Goal: Information Seeking & Learning: Check status

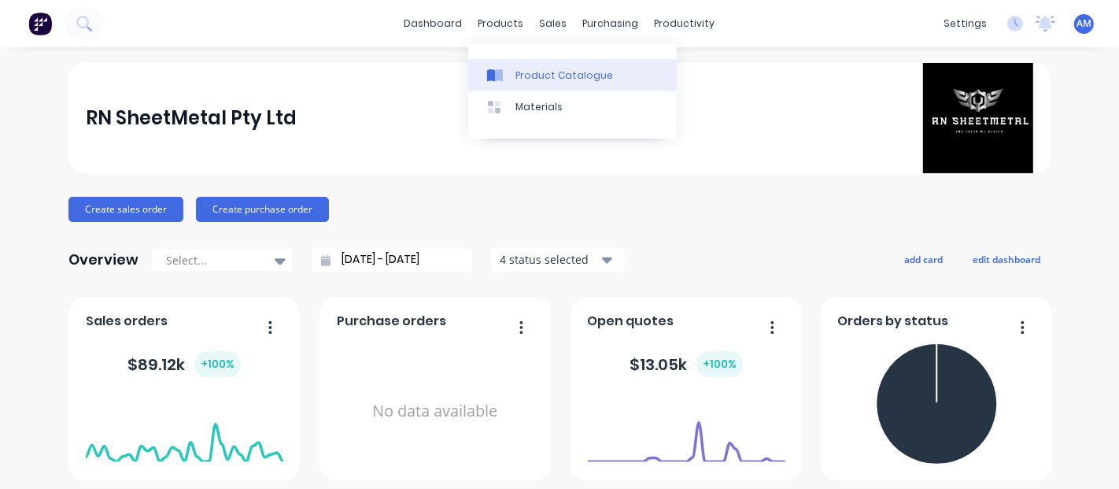
click at [533, 68] on div "Product Catalogue" at bounding box center [565, 75] width 98 height 14
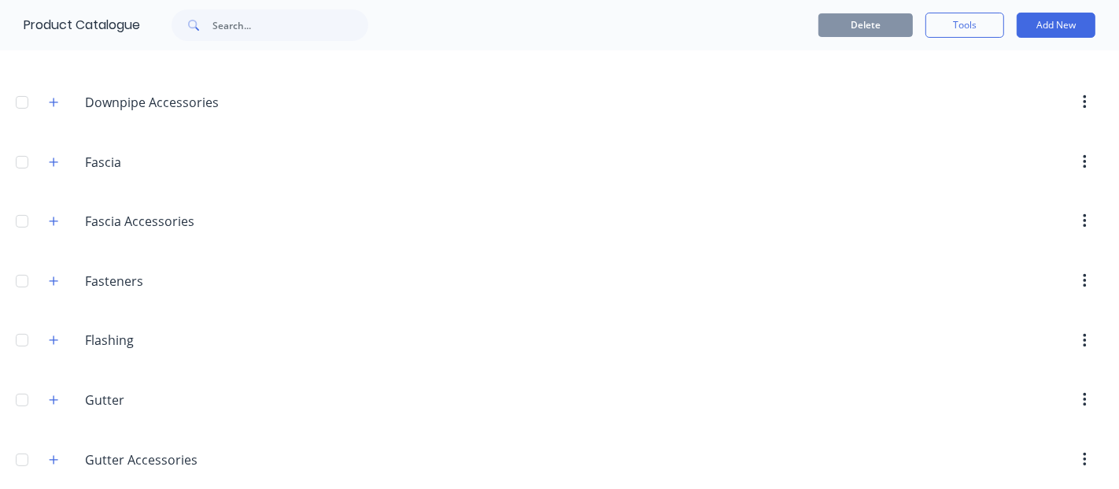
scroll to position [437, 0]
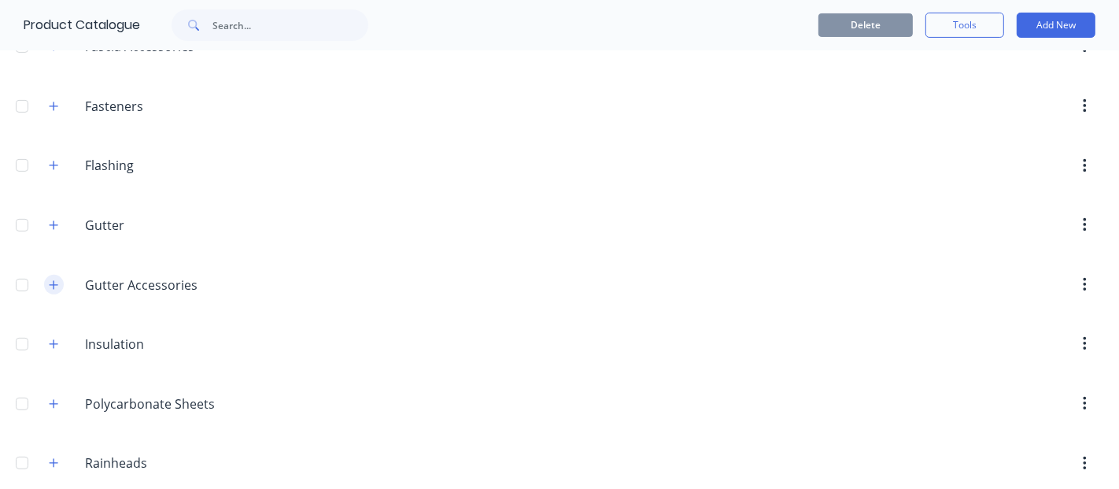
click at [51, 279] on icon "button" at bounding box center [53, 284] width 9 height 11
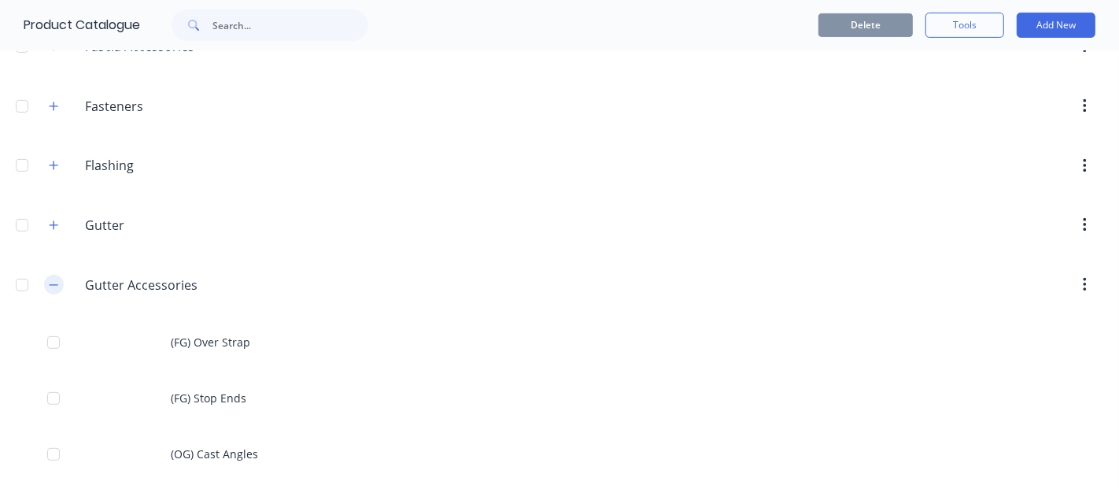
click at [51, 287] on button "button" at bounding box center [54, 285] width 20 height 20
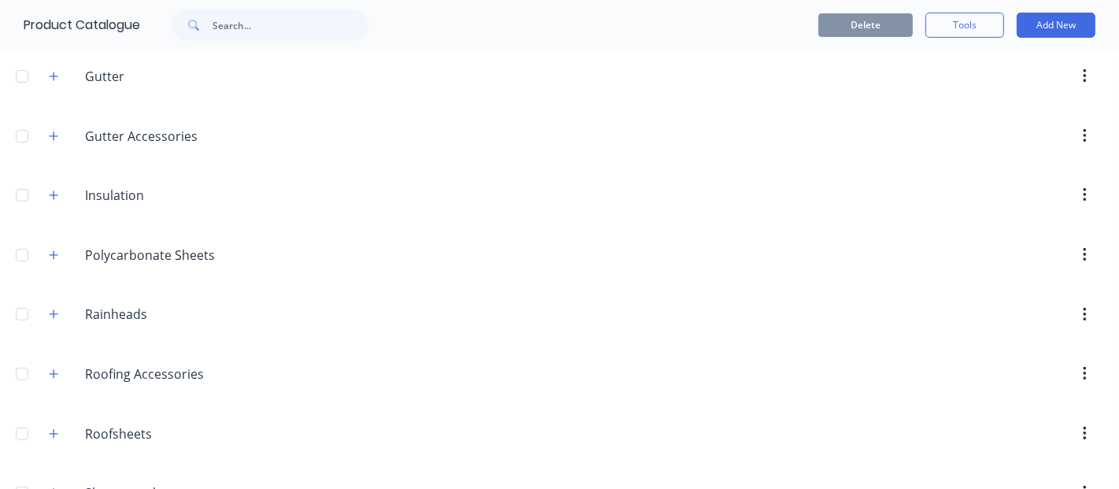
scroll to position [687, 0]
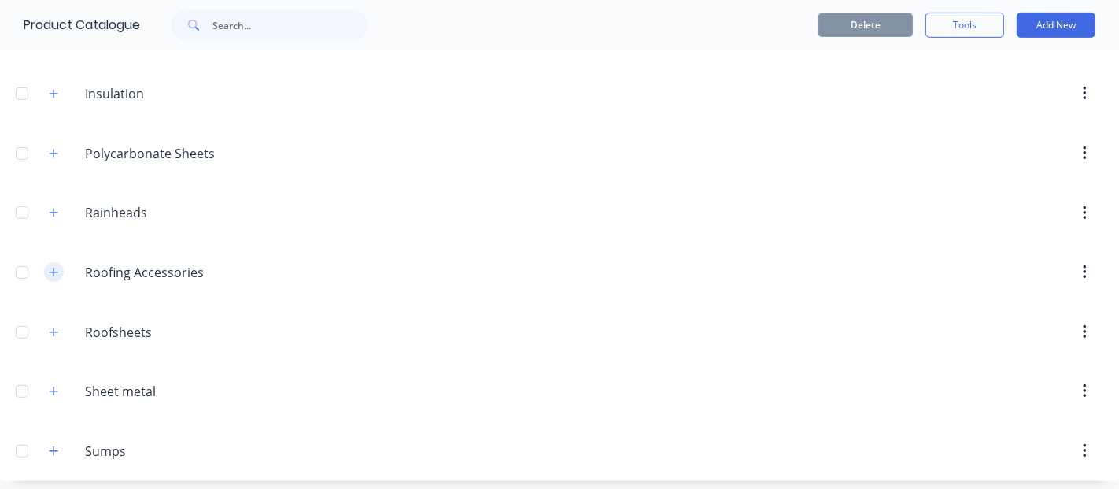
click at [58, 269] on icon "button" at bounding box center [53, 272] width 9 height 11
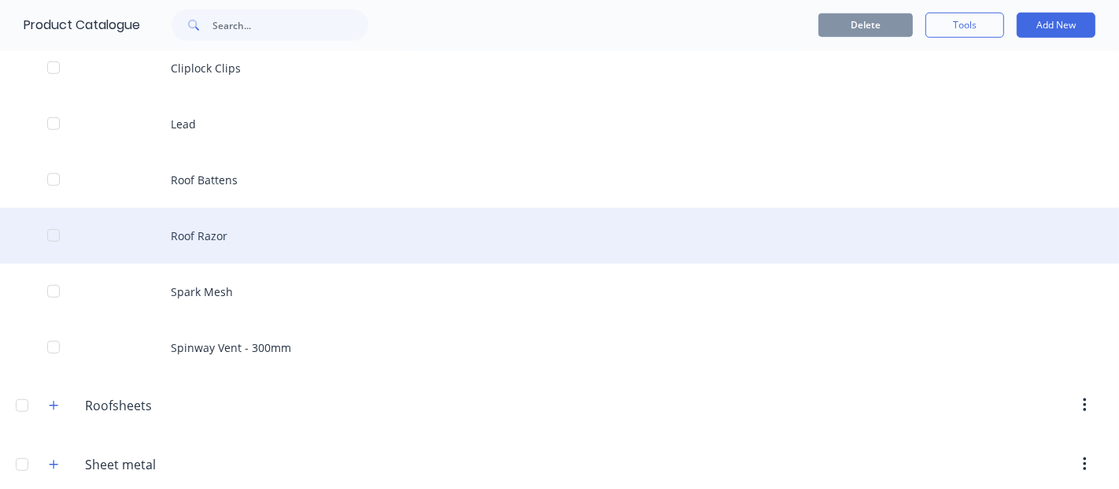
scroll to position [775, 0]
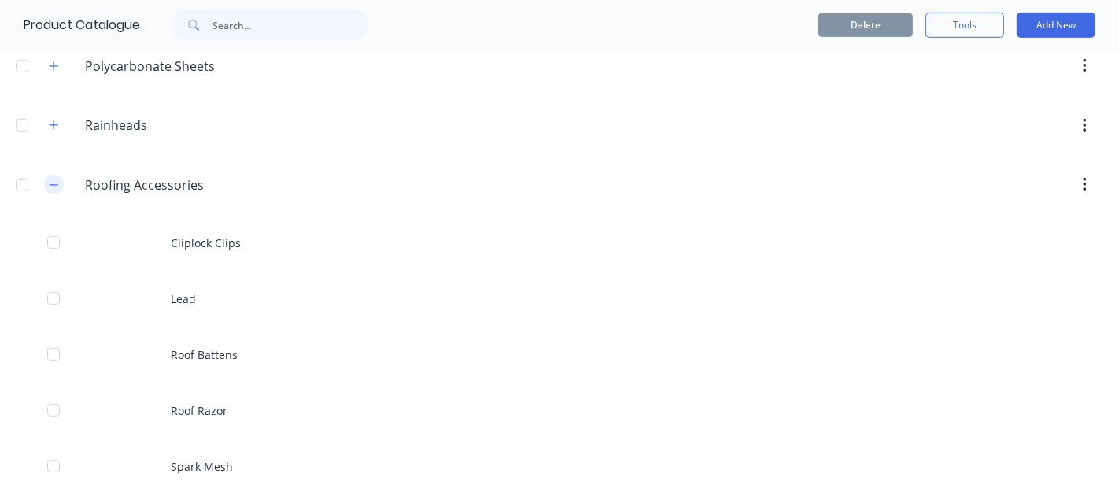
click at [54, 179] on icon "button" at bounding box center [53, 184] width 9 height 11
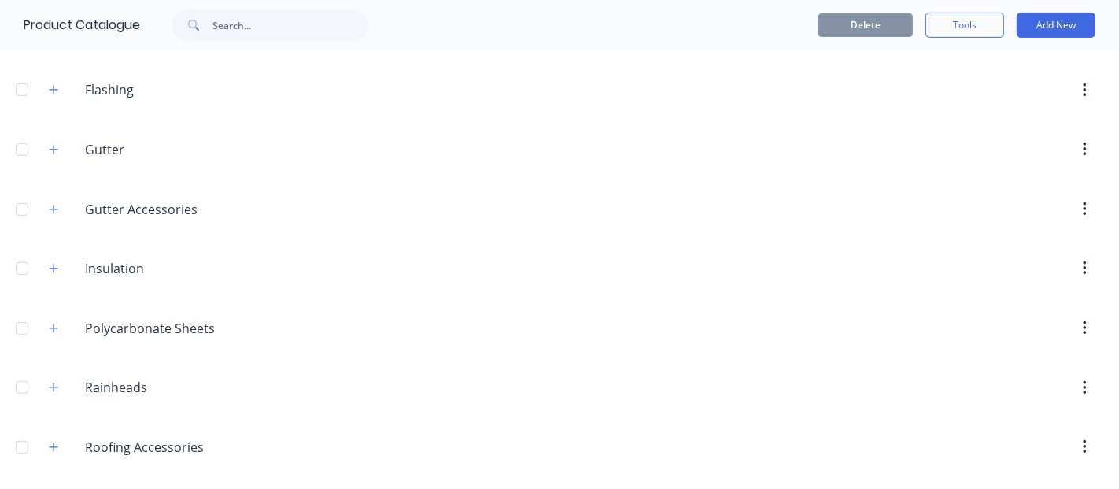
scroll to position [425, 0]
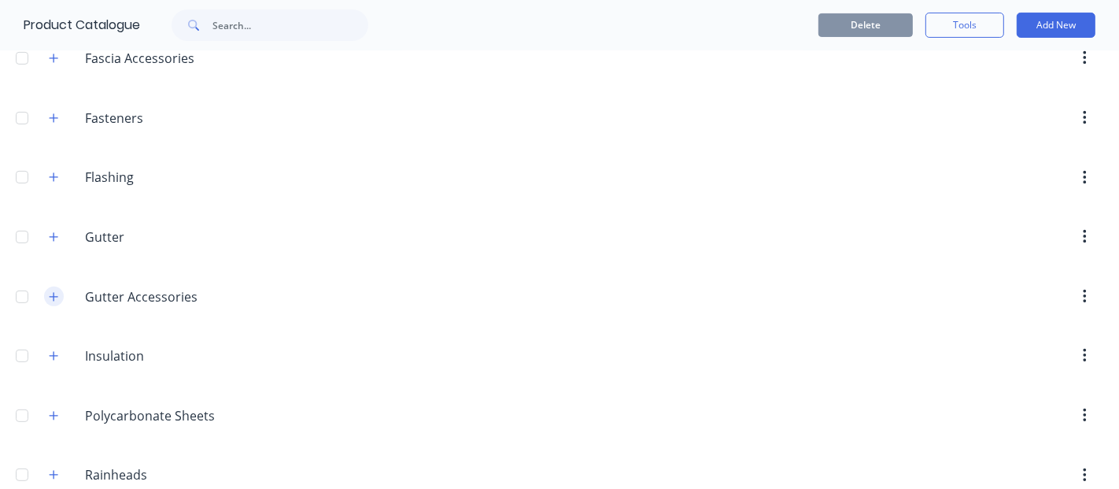
click at [56, 294] on icon "button" at bounding box center [53, 296] width 9 height 11
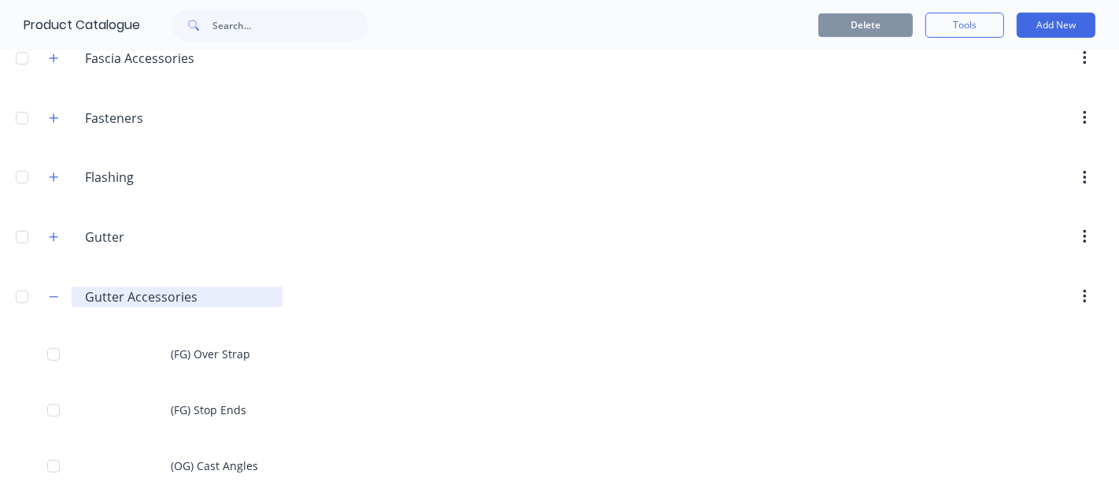
scroll to position [600, 0]
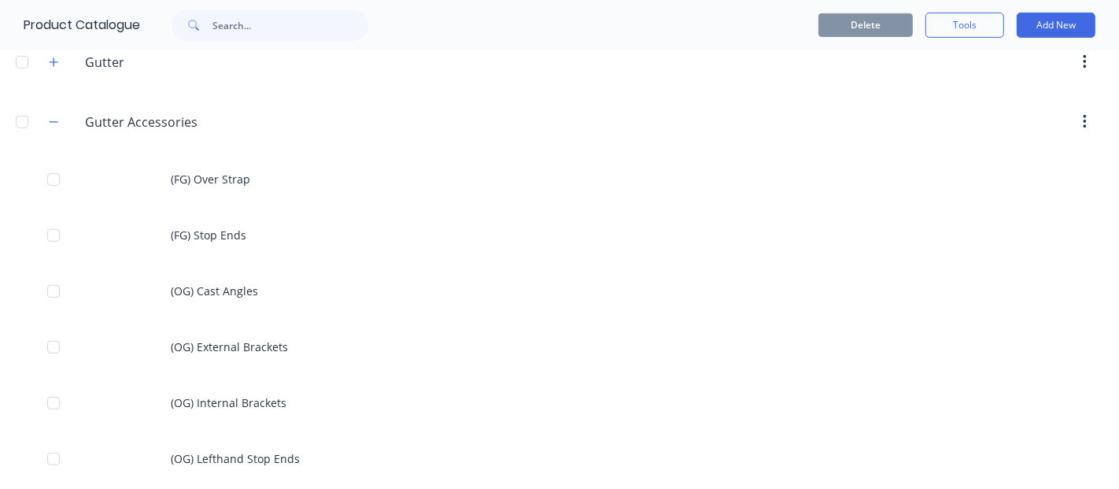
drag, startPoint x: 50, startPoint y: 117, endPoint x: 89, endPoint y: 202, distance: 94.1
click at [50, 117] on icon "button" at bounding box center [53, 122] width 9 height 11
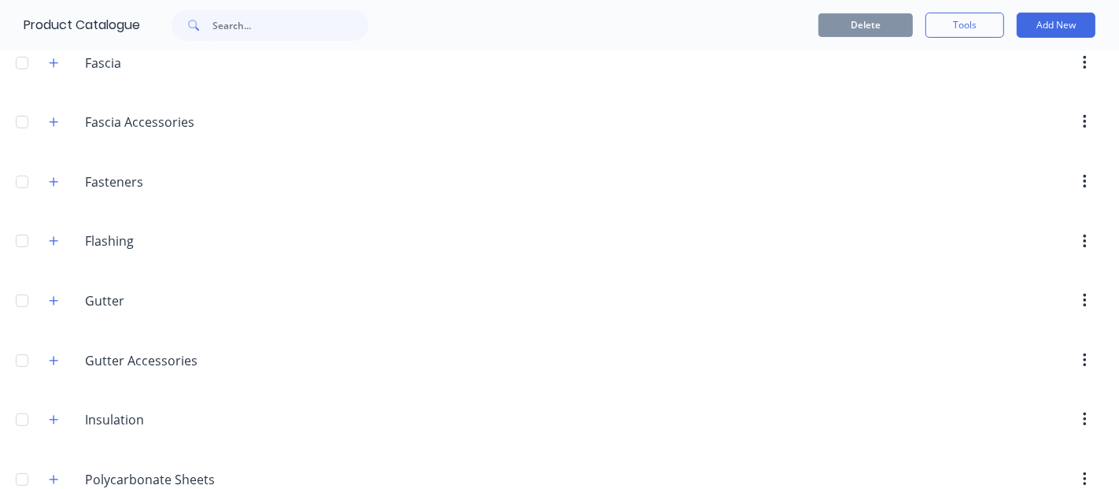
scroll to position [337, 0]
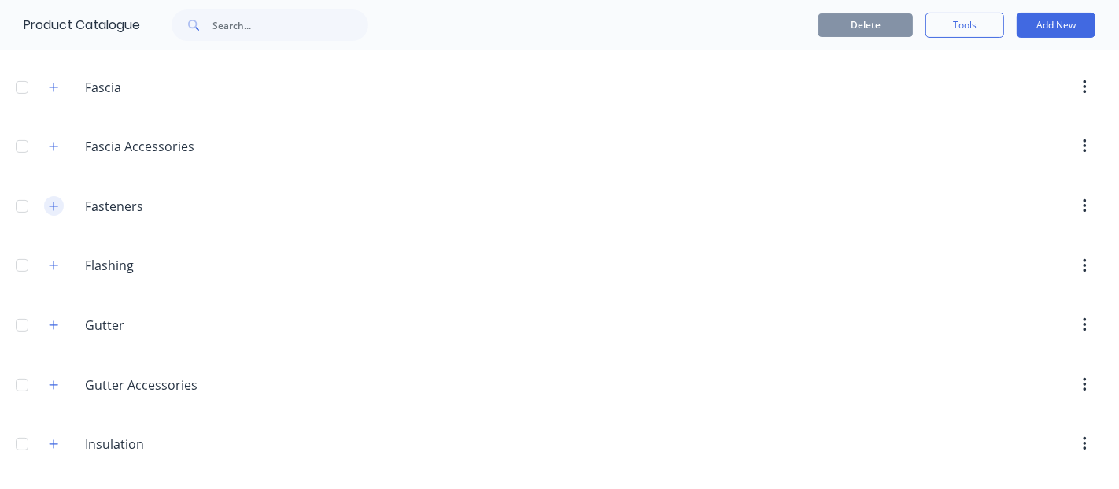
click at [47, 200] on button "button" at bounding box center [54, 206] width 20 height 20
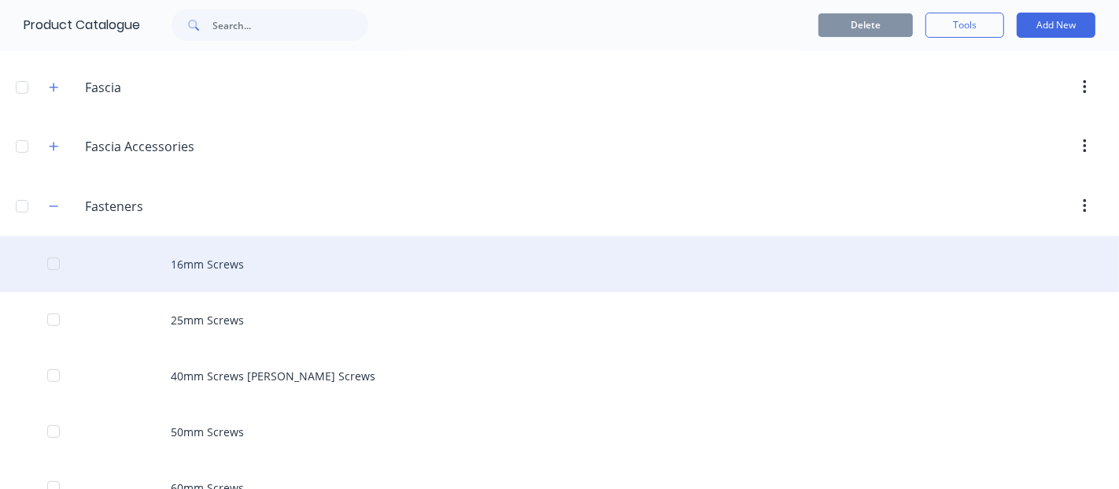
scroll to position [512, 0]
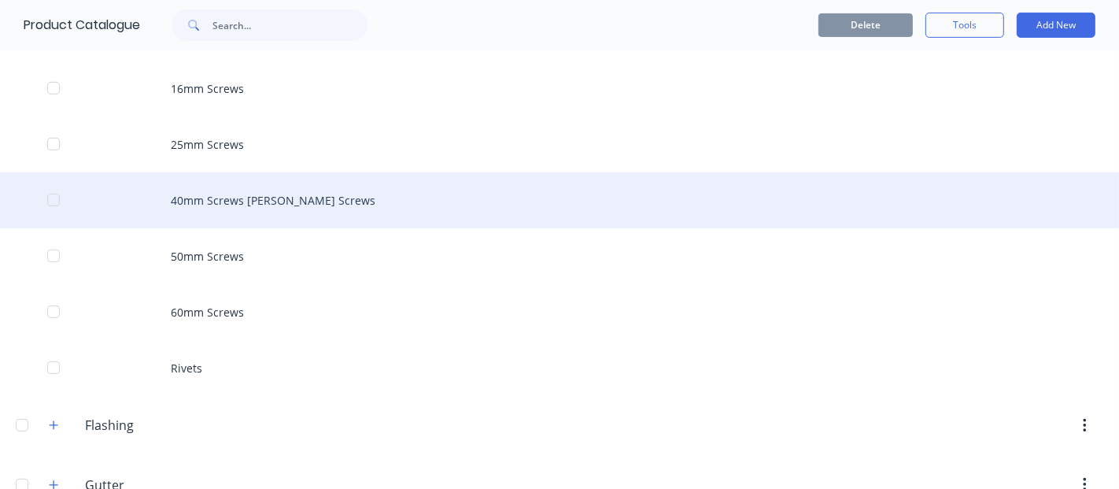
click at [305, 213] on div "40mm Screws [PERSON_NAME] Screws" at bounding box center [559, 200] width 1119 height 56
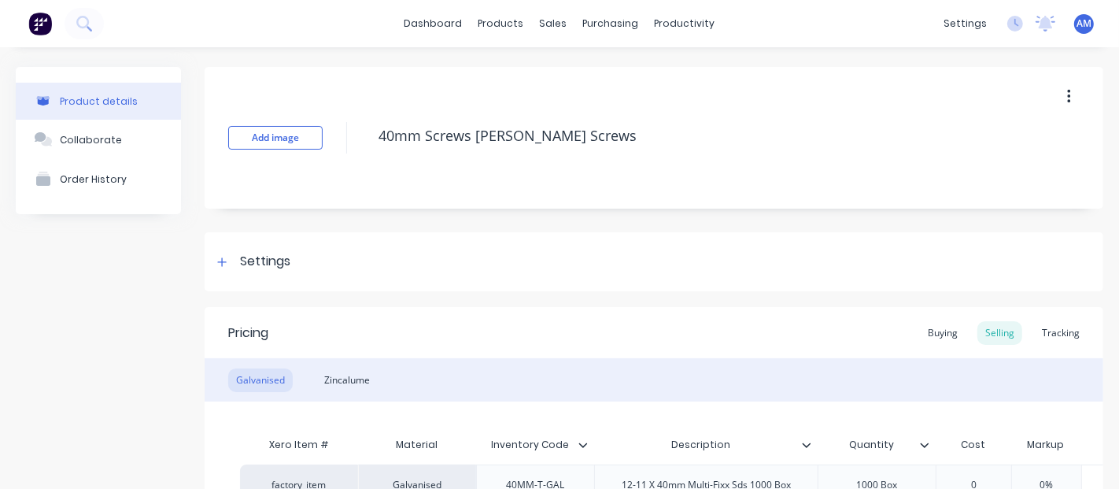
type textarea "x"
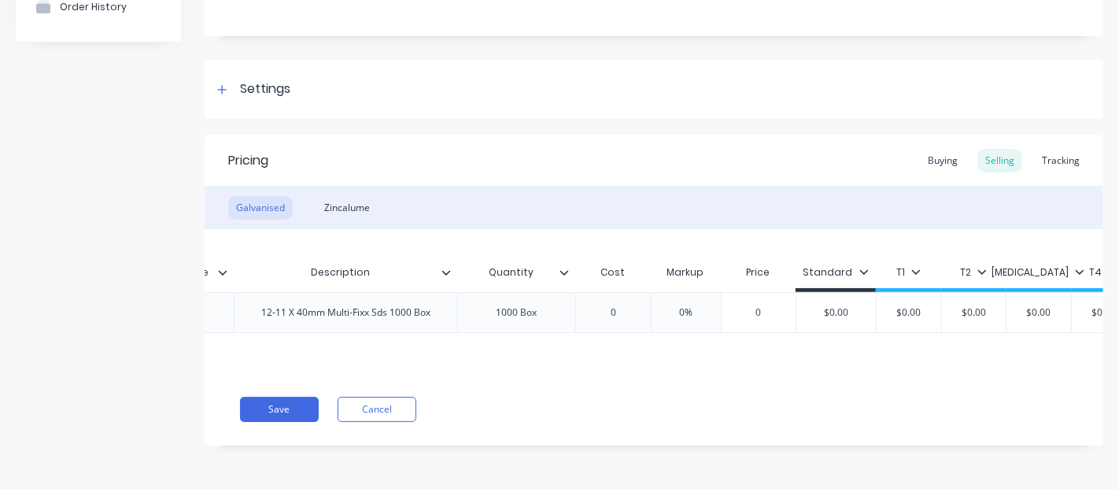
scroll to position [0, 477]
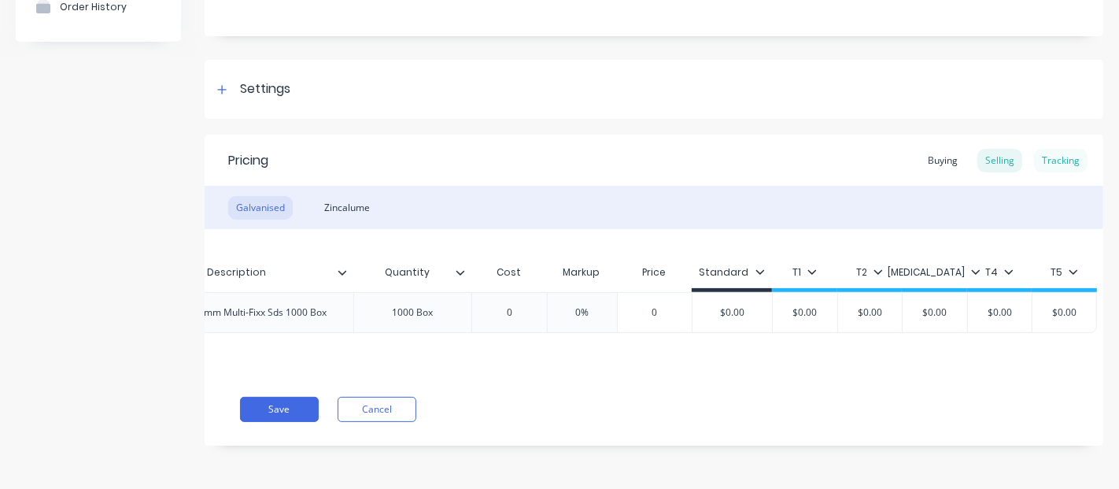
click at [1041, 149] on div "Tracking" at bounding box center [1061, 161] width 54 height 24
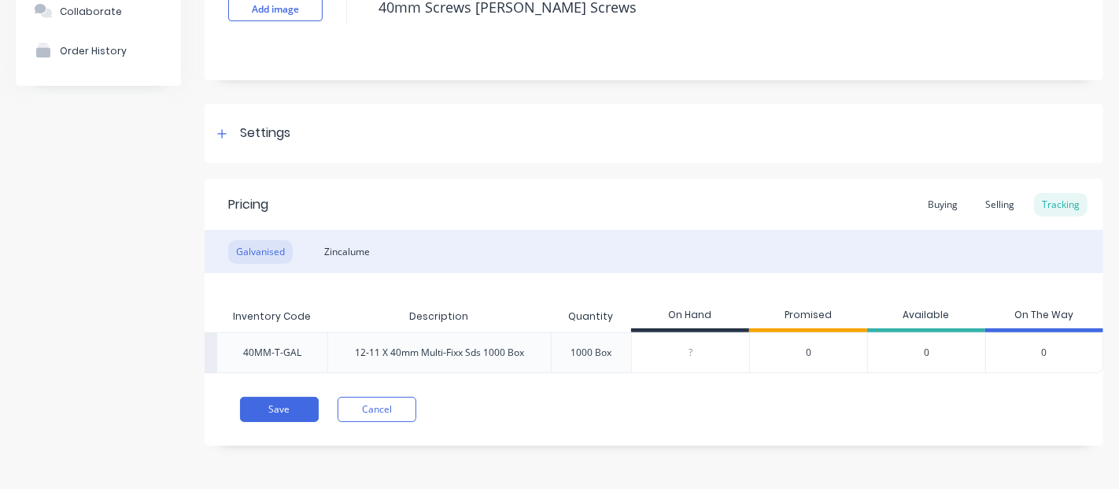
scroll to position [140, 0]
click at [922, 341] on div "0" at bounding box center [926, 352] width 118 height 41
click at [599, 334] on div "1000 Box" at bounding box center [592, 352] width 66 height 39
click at [594, 346] on div "1000 Box" at bounding box center [591, 353] width 41 height 14
click at [448, 333] on div "12-11 X 40mm Multi-Fixx Sds 1000 Box" at bounding box center [439, 352] width 194 height 39
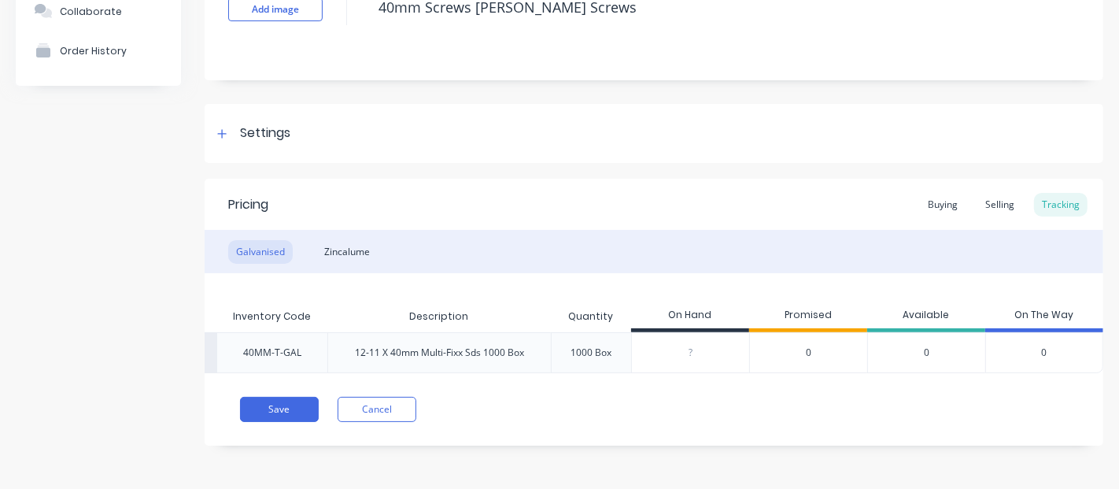
click at [571, 346] on div "1000 Box" at bounding box center [591, 353] width 41 height 14
type input "0"
click at [705, 346] on input "0" at bounding box center [690, 353] width 117 height 14
click at [786, 334] on div "0" at bounding box center [808, 352] width 118 height 41
click at [895, 336] on div "0" at bounding box center [926, 352] width 118 height 41
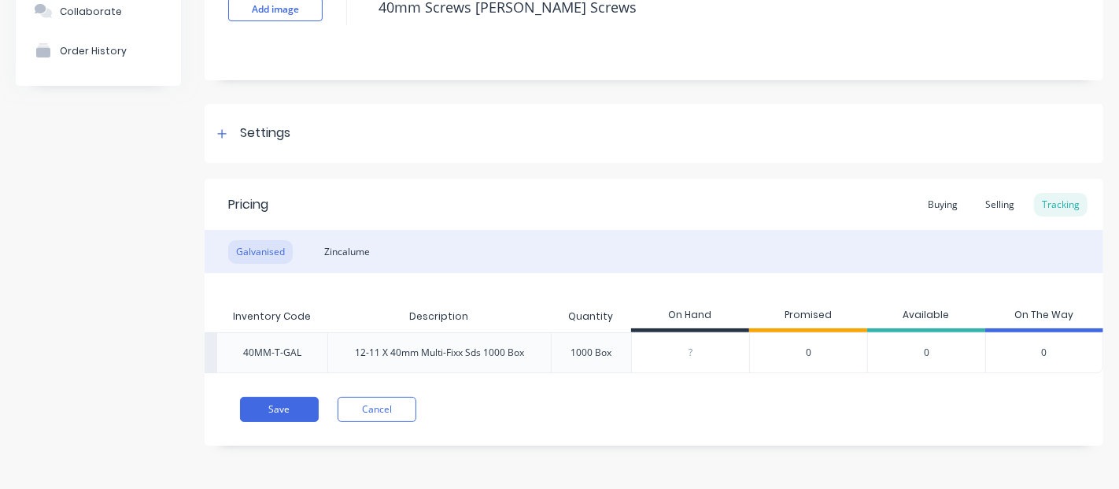
click at [986, 338] on div "0" at bounding box center [1045, 352] width 118 height 41
click at [254, 346] on div "40MM-T-GAL" at bounding box center [272, 353] width 58 height 14
click at [407, 358] on div "12-11 X 40mm Multi-Fixx Sds 1000 Box" at bounding box center [439, 352] width 194 height 39
click at [458, 346] on div "12-11 X 40mm Multi-Fixx Sds 1000 Box" at bounding box center [439, 353] width 169 height 14
click at [357, 240] on div "Zincalume" at bounding box center [346, 252] width 61 height 24
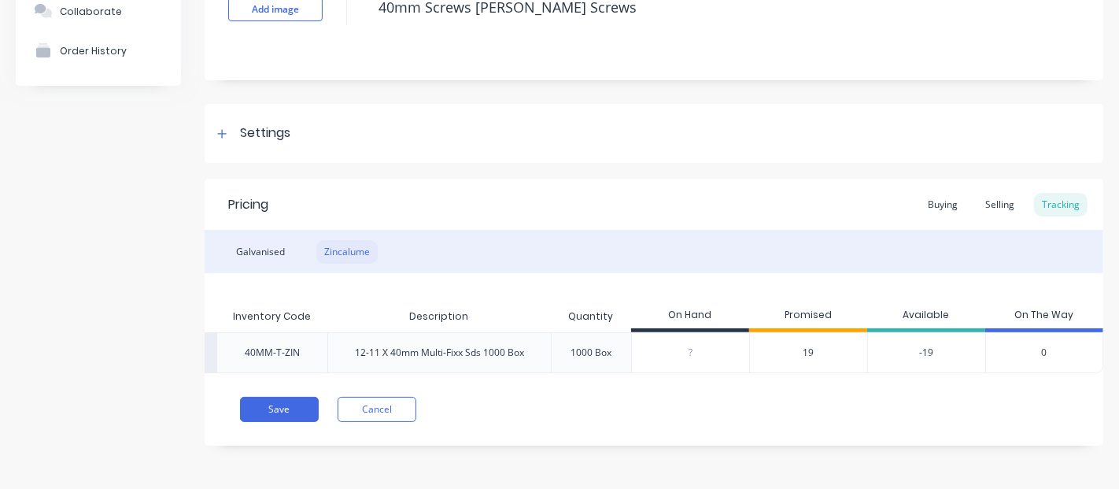
click at [353, 240] on div "Zincalume" at bounding box center [346, 252] width 61 height 24
click at [804, 346] on span "19" at bounding box center [809, 353] width 11 height 14
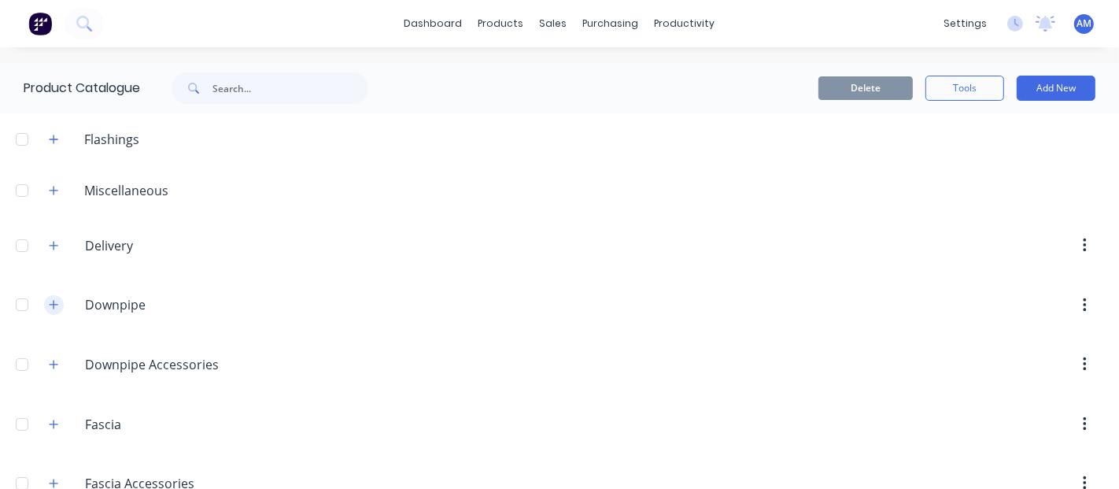
click at [49, 302] on icon "button" at bounding box center [53, 304] width 9 height 11
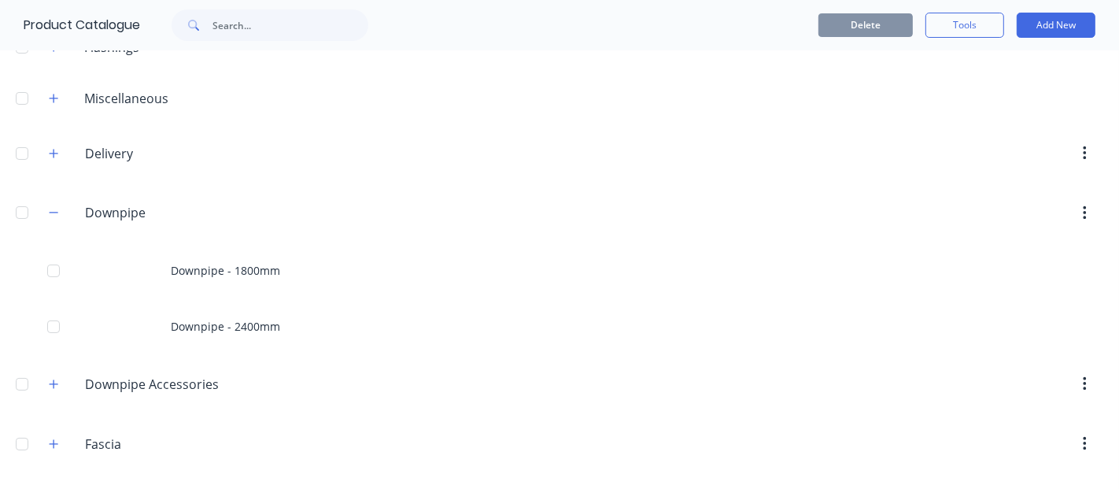
scroll to position [175, 0]
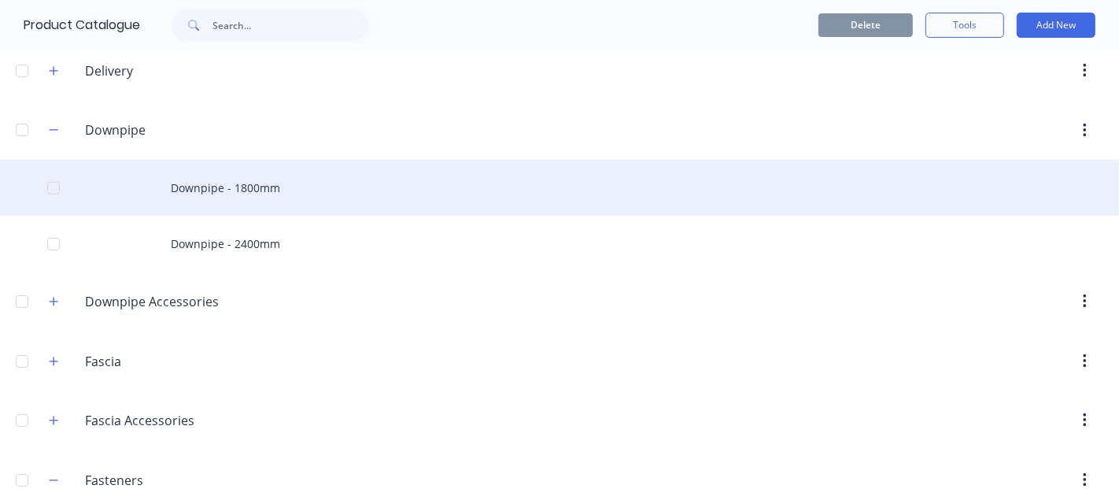
click at [255, 191] on div "Downpipe - 1800mm" at bounding box center [559, 188] width 1119 height 56
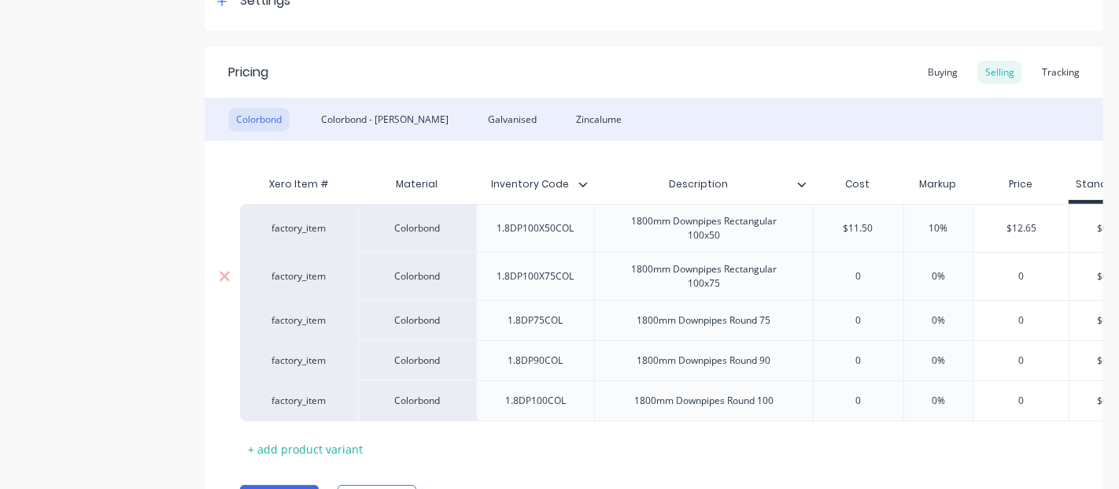
scroll to position [262, 0]
click at [1045, 72] on div "Tracking" at bounding box center [1061, 71] width 54 height 24
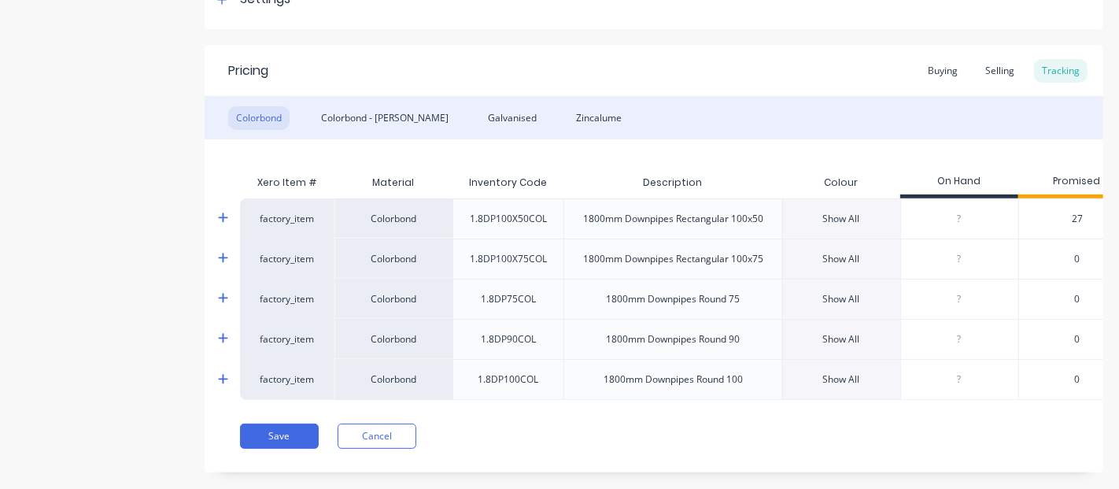
click at [836, 223] on div "Show All" at bounding box center [841, 219] width 37 height 14
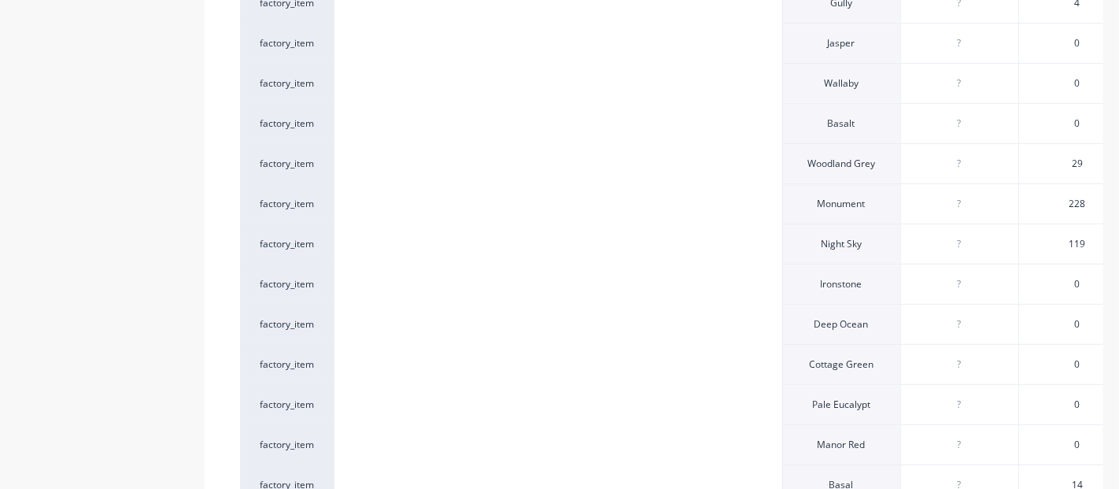
scroll to position [962, 0]
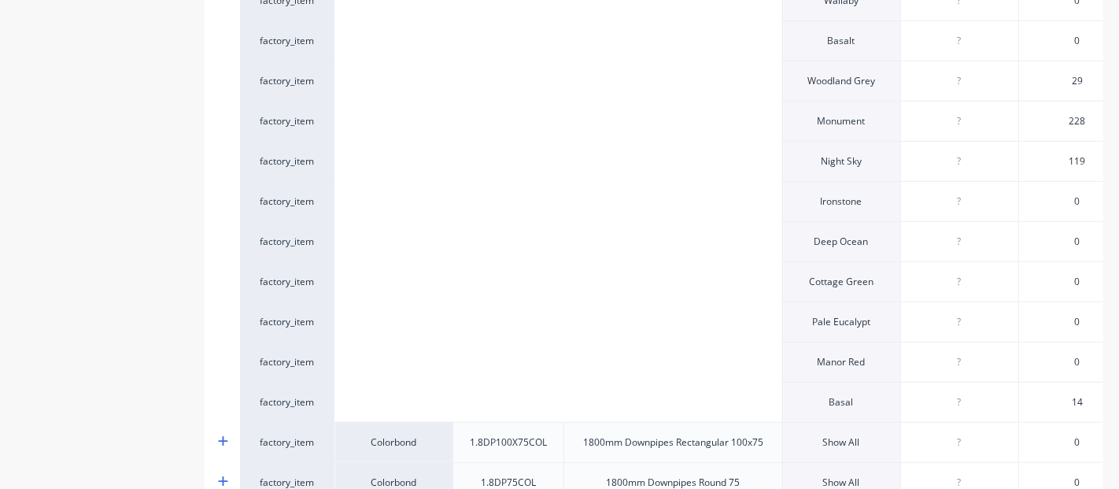
click at [1072, 116] on span "228" at bounding box center [1078, 121] width 17 height 14
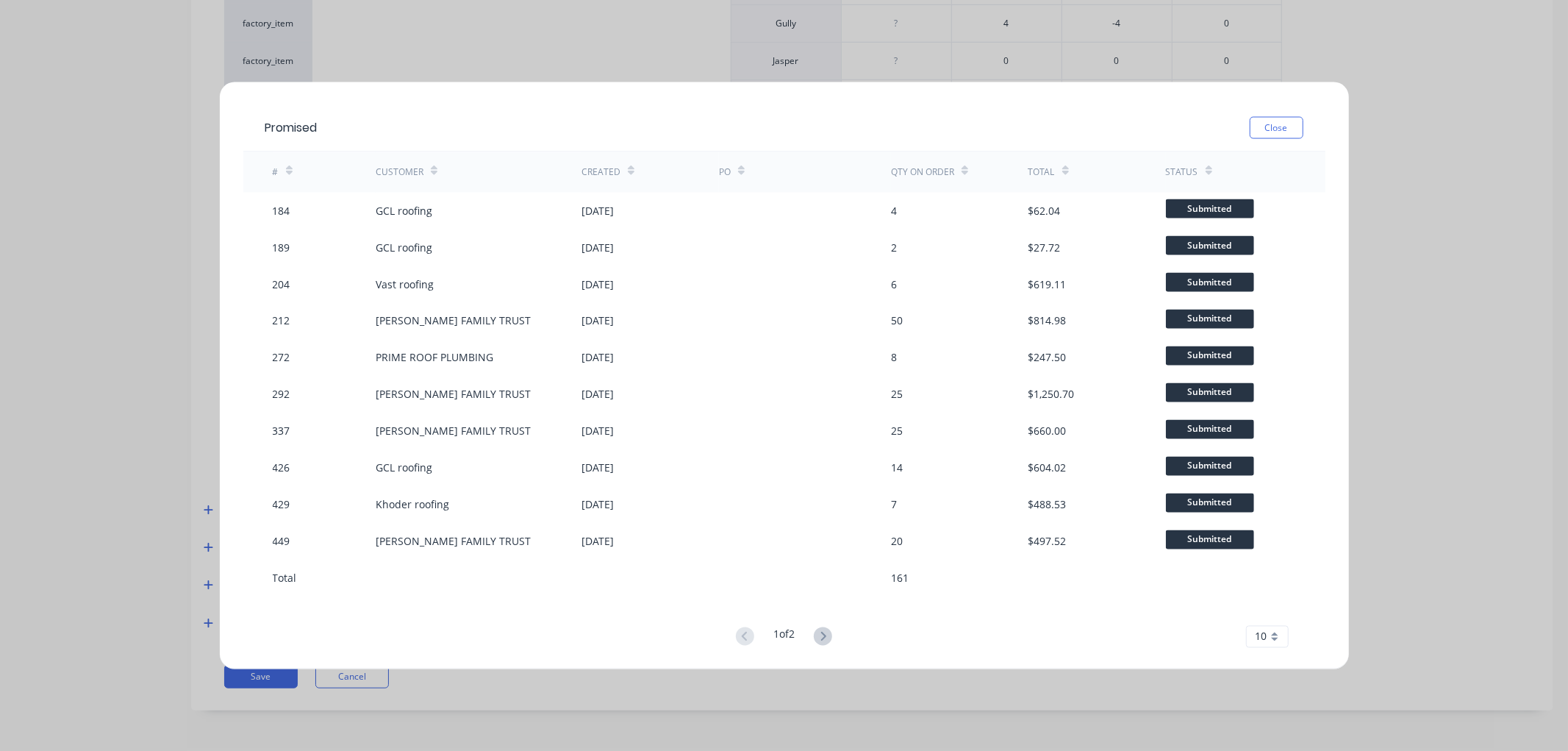
type textarea "x"
click at [826, 456] on icon at bounding box center [823, 636] width 19 height 19
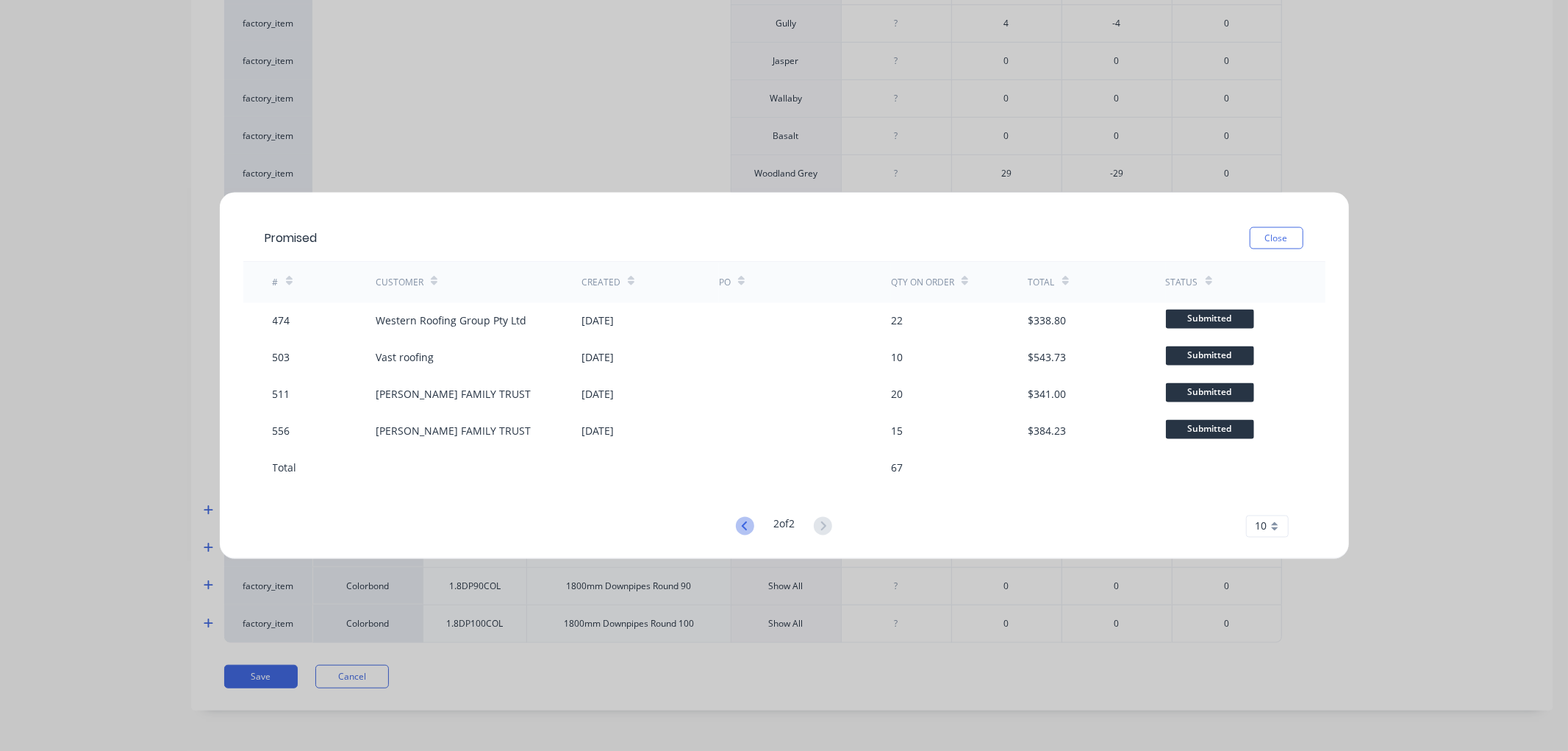
click at [736, 456] on icon at bounding box center [745, 526] width 19 height 19
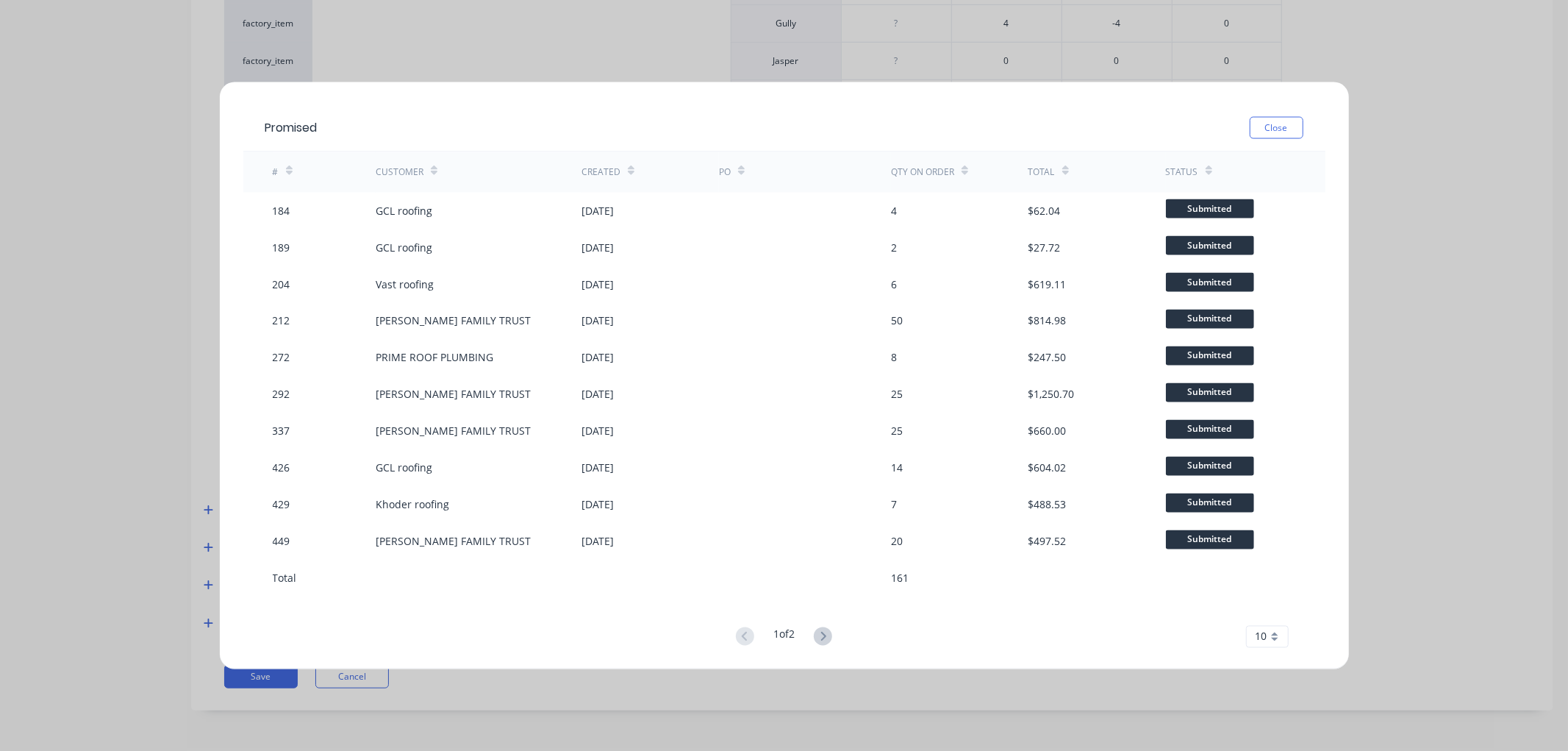
click at [1045, 456] on div "10" at bounding box center [1267, 637] width 43 height 22
click at [1045, 456] on div "20" at bounding box center [1267, 533] width 41 height 26
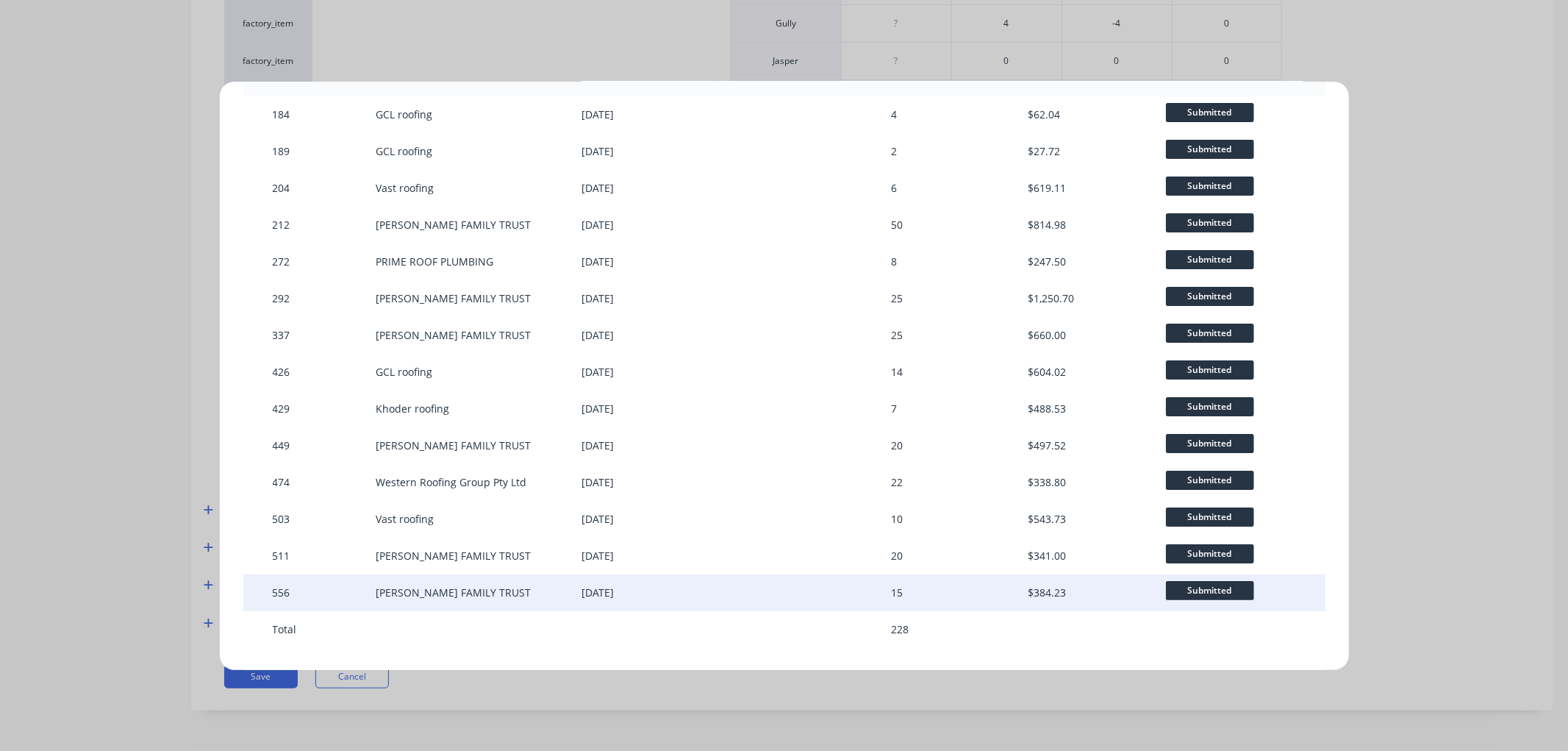
scroll to position [147, 0]
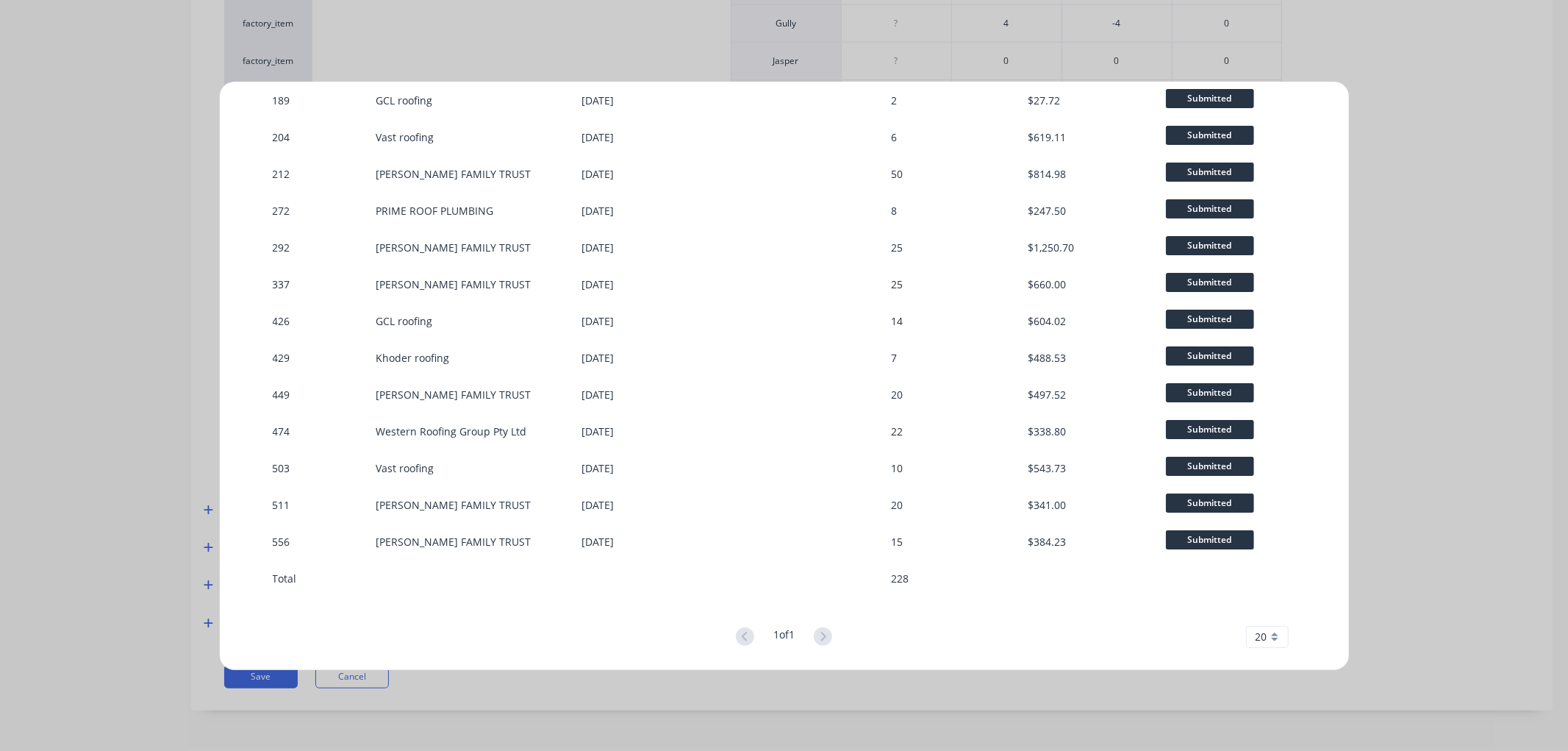
click at [1045, 456] on div "20" at bounding box center [1267, 637] width 43 height 22
click at [56, 98] on div "Promised Close # Customer Created PO Qty on order Total Status 184 GCL roofing …" at bounding box center [784, 376] width 1568 height 751
